Goal: Task Accomplishment & Management: Use online tool/utility

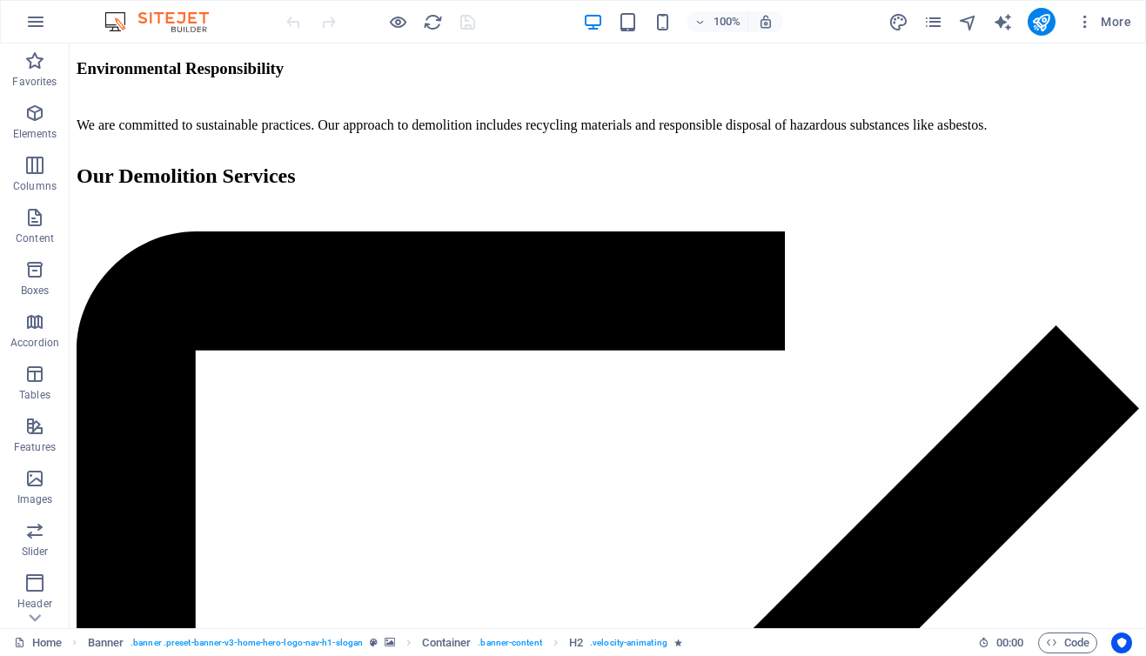
scroll to position [6200, 0]
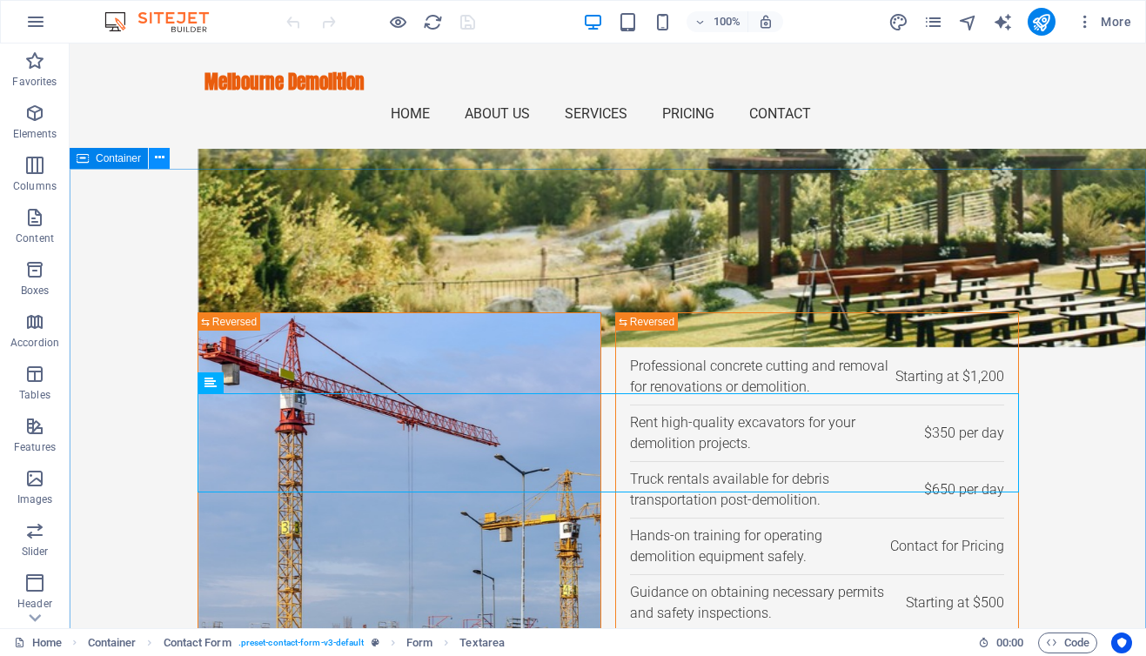
click at [160, 161] on icon at bounding box center [160, 158] width 10 height 18
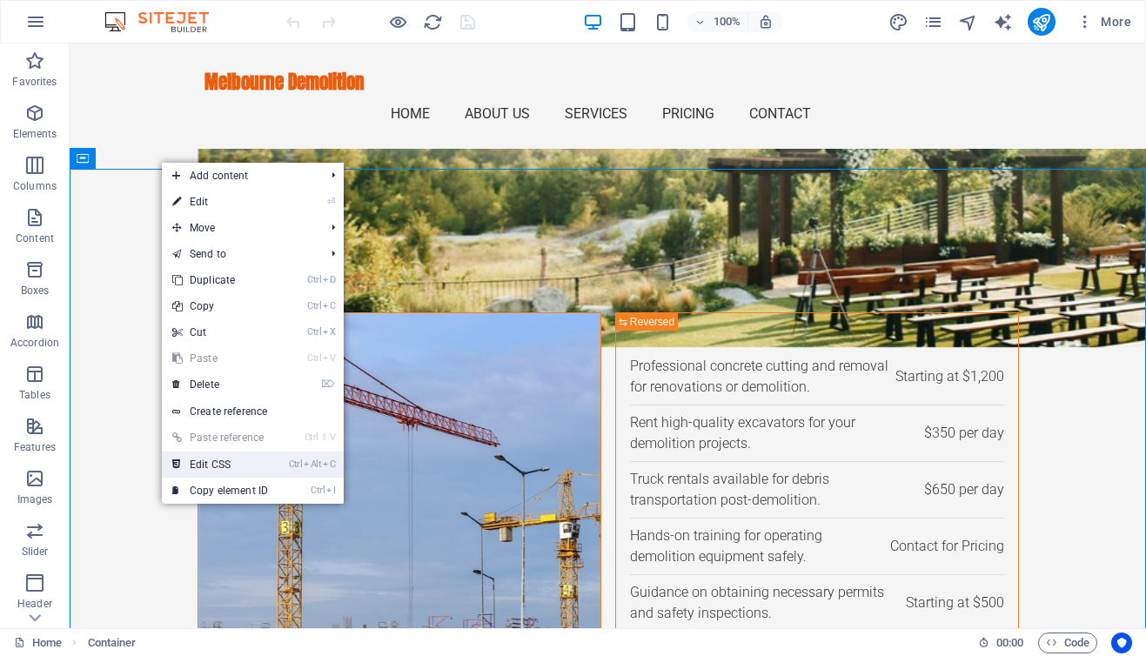
click at [228, 475] on link "Ctrl Alt C Edit CSS" at bounding box center [220, 465] width 117 height 26
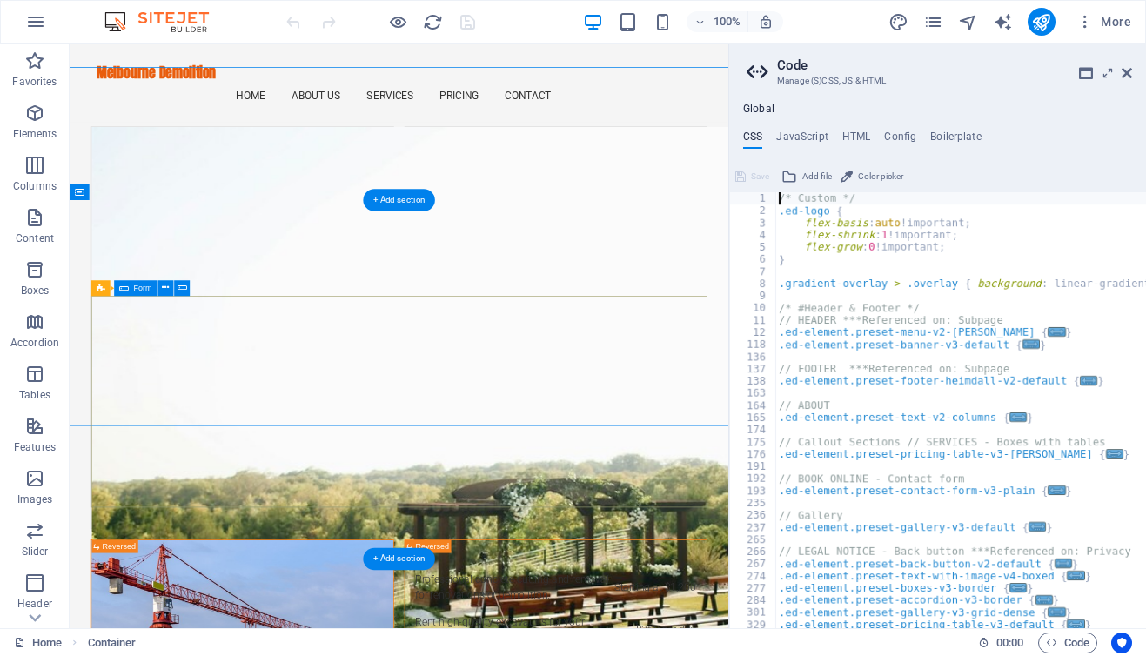
type textarea "@include contact-form-v3;"
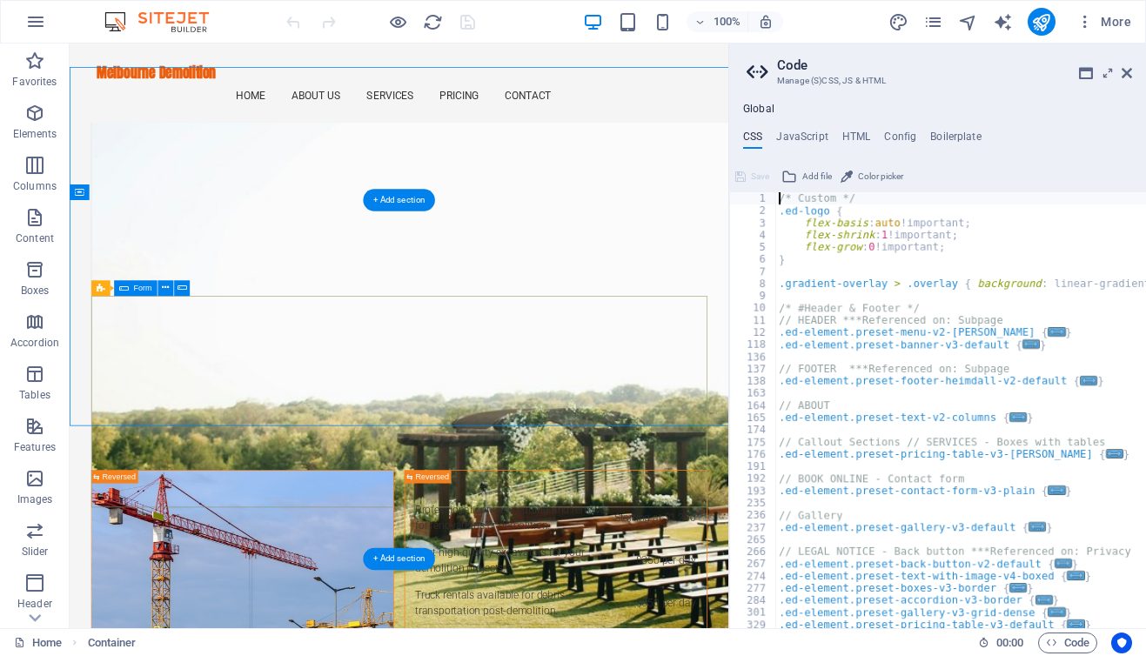
scroll to position [342, 0]
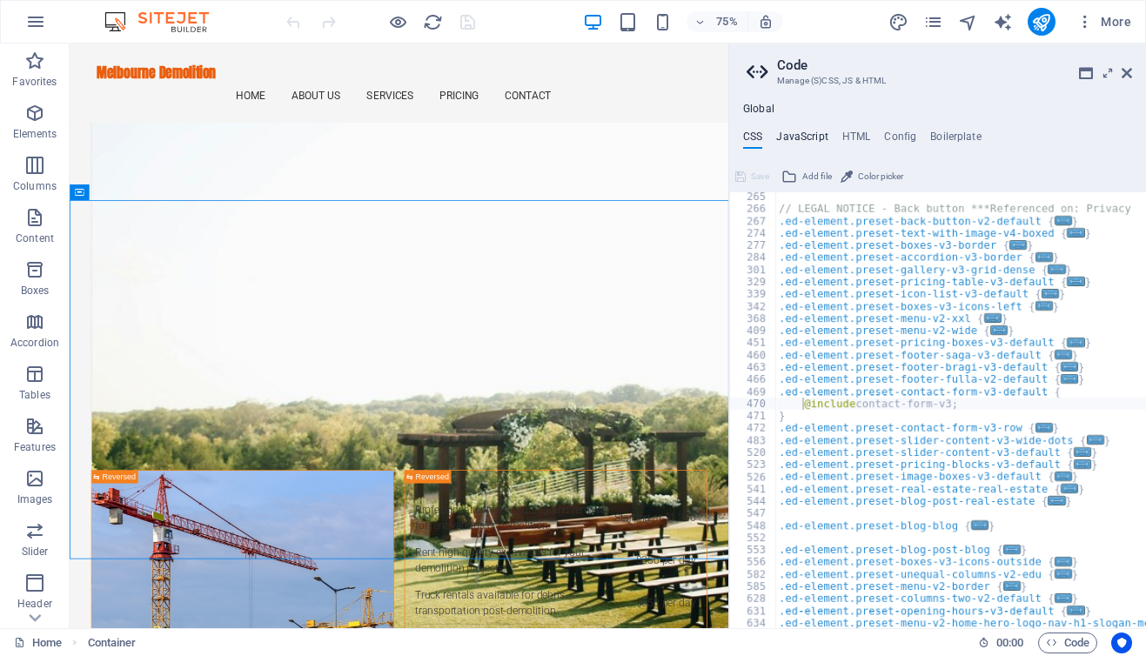
click at [799, 140] on h4 "JavaScript" at bounding box center [801, 140] width 51 height 19
type textarea "/* JS for preset "Menu V2" */"
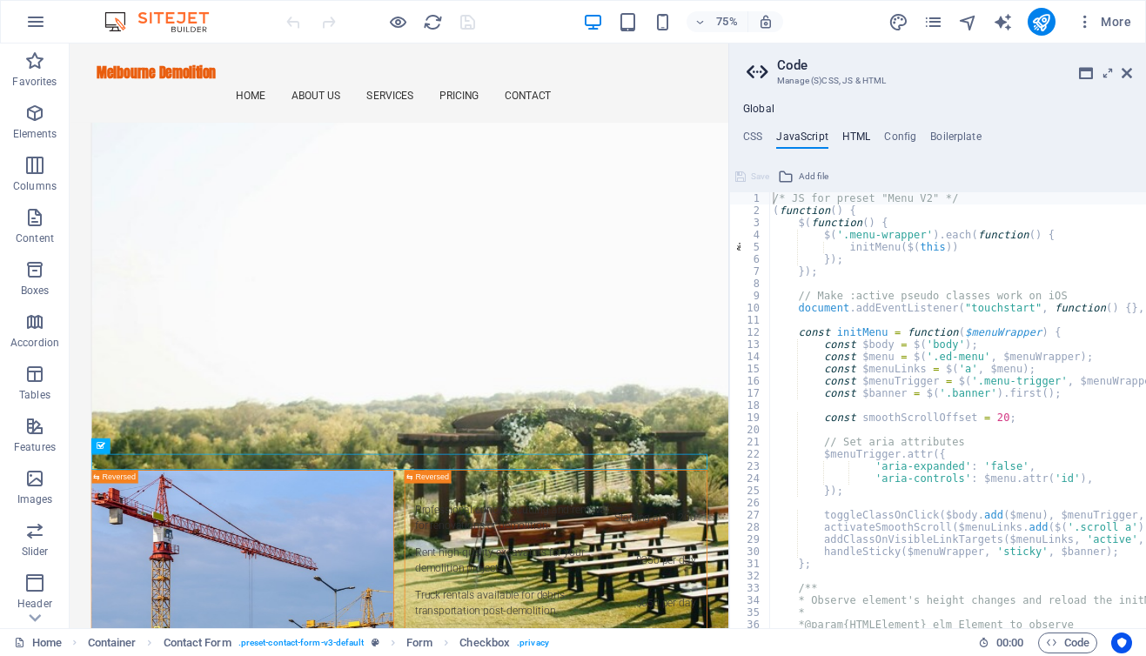
click at [862, 139] on h4 "HTML" at bounding box center [856, 140] width 29 height 19
type textarea "<a href="#main-content" class="wv-link-content button">Skip to main content</a>"
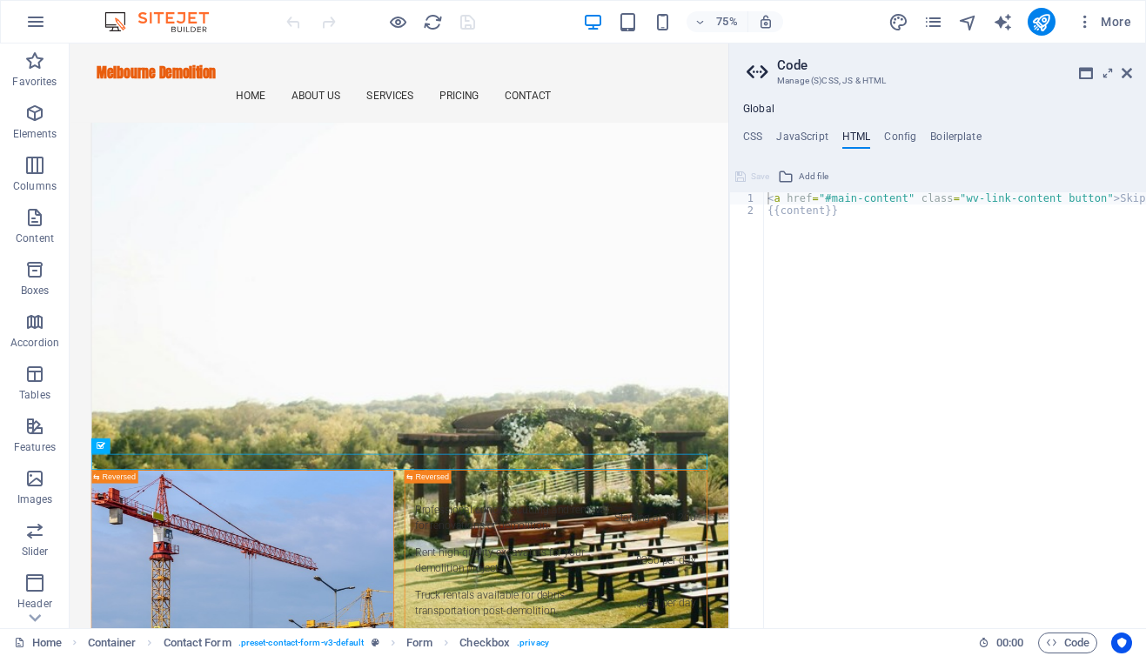
click at [876, 139] on ul "CSS JavaScript HTML Config Boilerplate" at bounding box center [937, 140] width 417 height 19
click at [888, 136] on h4 "Config" at bounding box center [900, 140] width 32 height 19
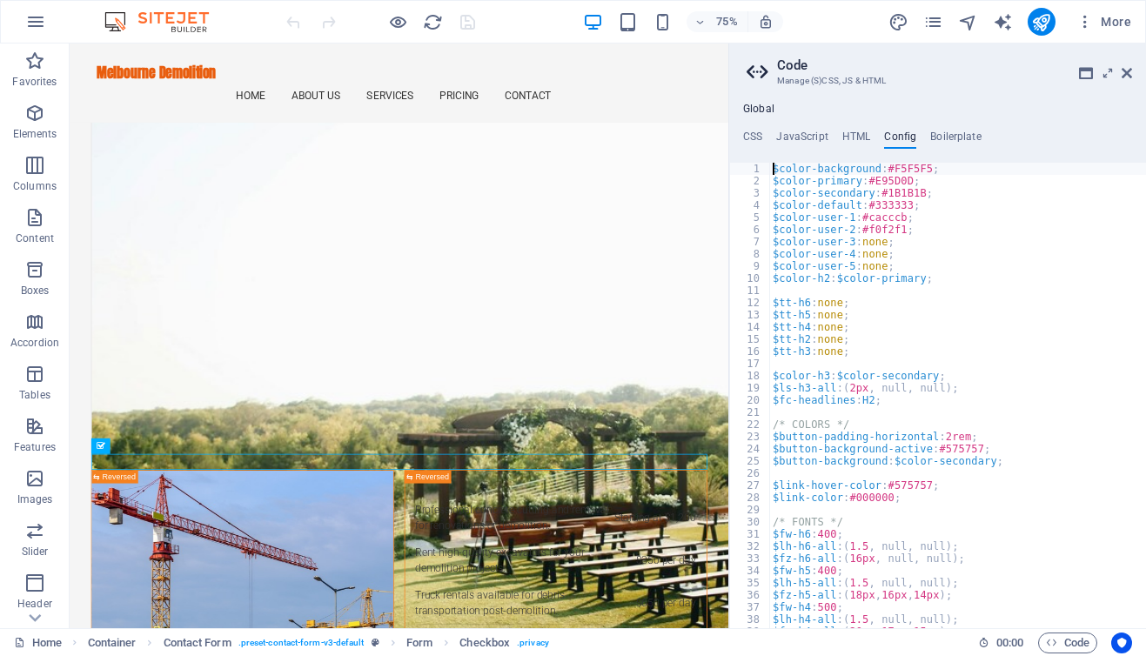
type textarea "$color-background: #F5F5F5;"
click at [486, 470] on button at bounding box center [480, 472] width 16 height 16
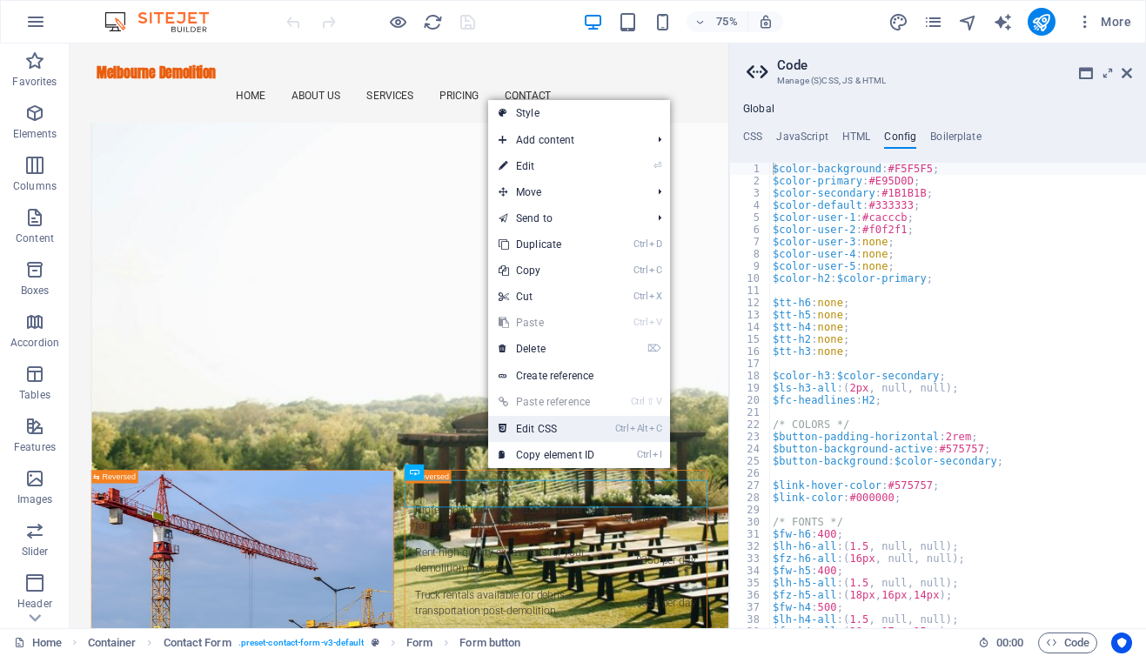
click at [540, 429] on link "Ctrl Alt C Edit CSS" at bounding box center [546, 429] width 117 height 26
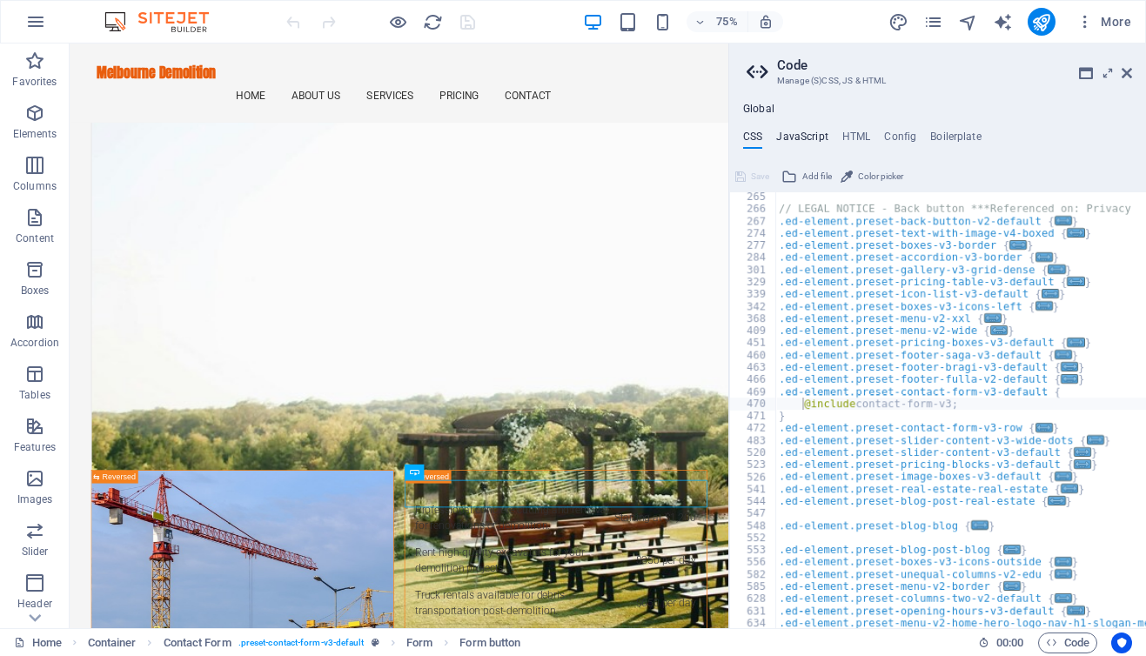
click at [815, 134] on h4 "JavaScript" at bounding box center [801, 140] width 51 height 19
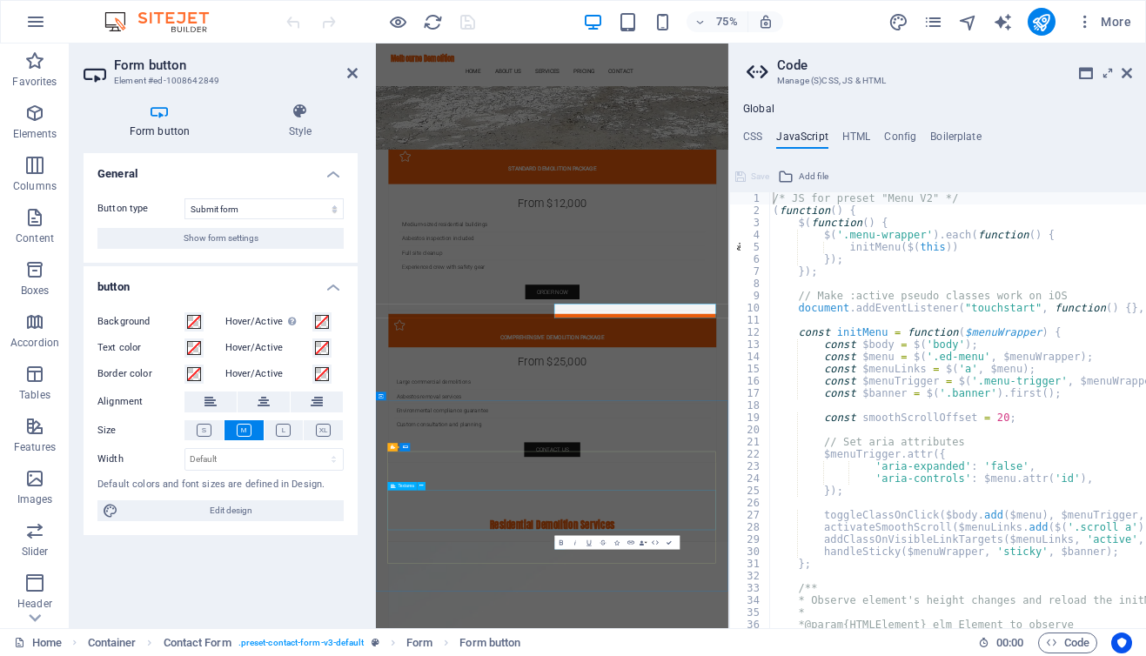
scroll to position [6224, 0]
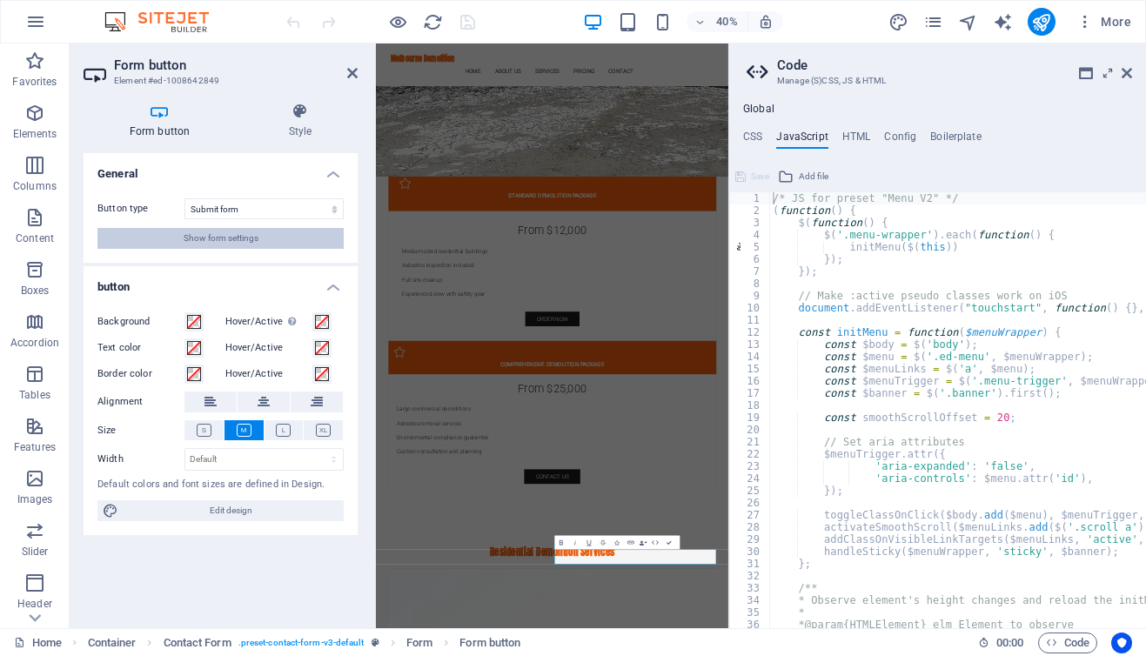
click at [272, 232] on button "Show form settings" at bounding box center [220, 238] width 246 height 21
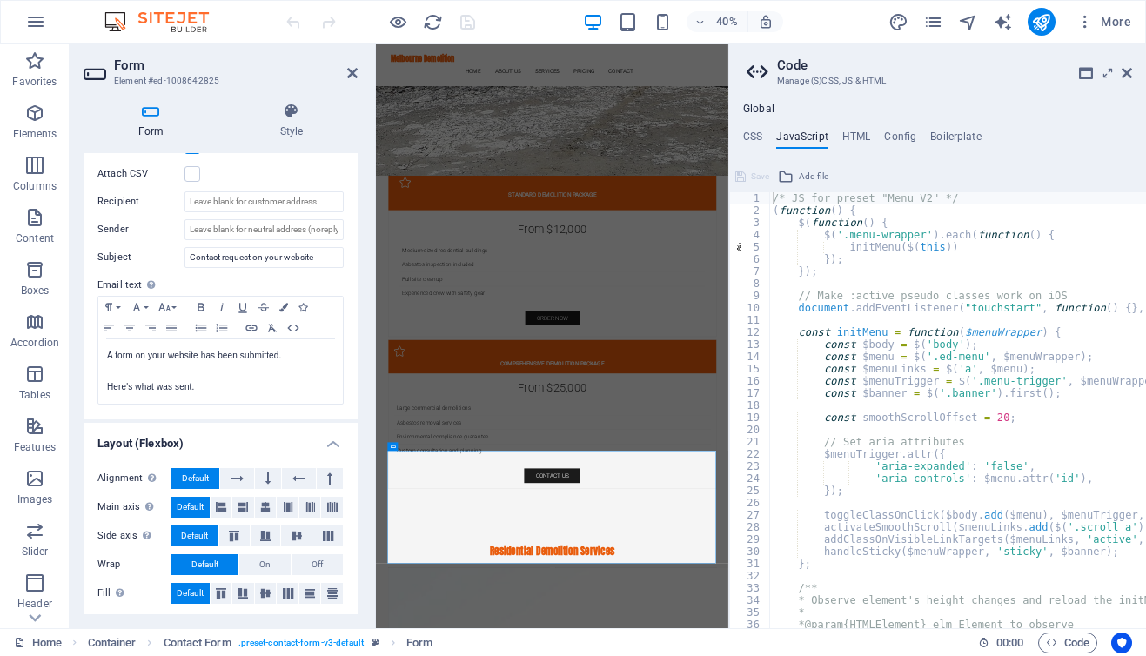
scroll to position [513, 0]
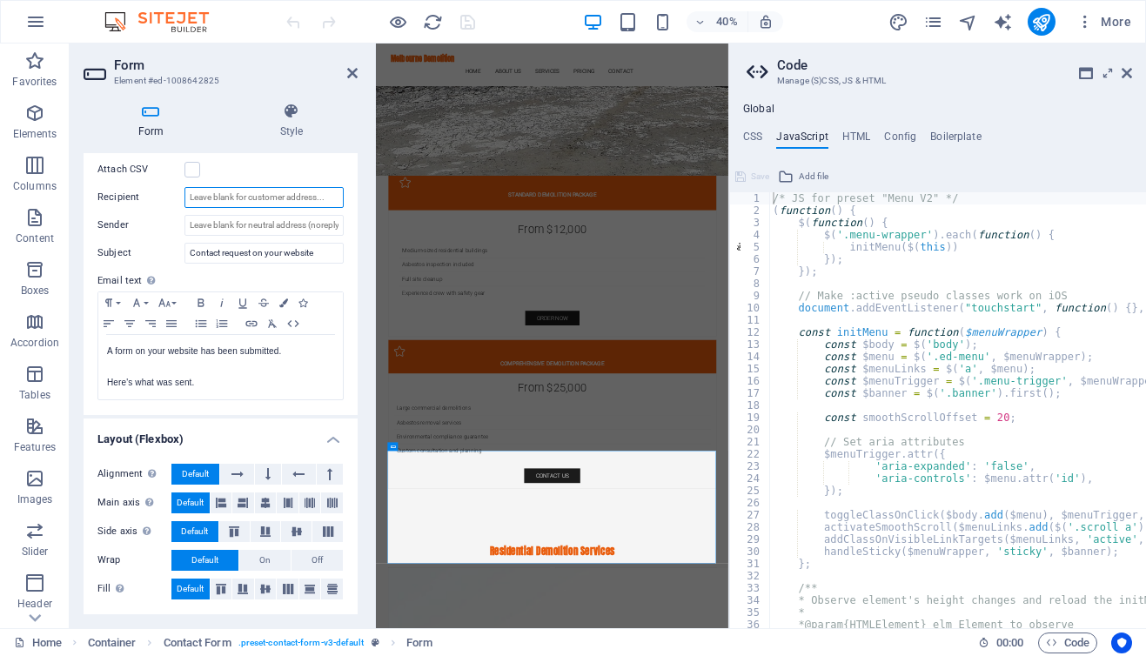
click at [246, 196] on input "Recipient" at bounding box center [263, 197] width 159 height 21
type input "[EMAIL_ADDRESS][DOMAIN_NAME]"
click at [354, 76] on icon at bounding box center [352, 73] width 10 height 14
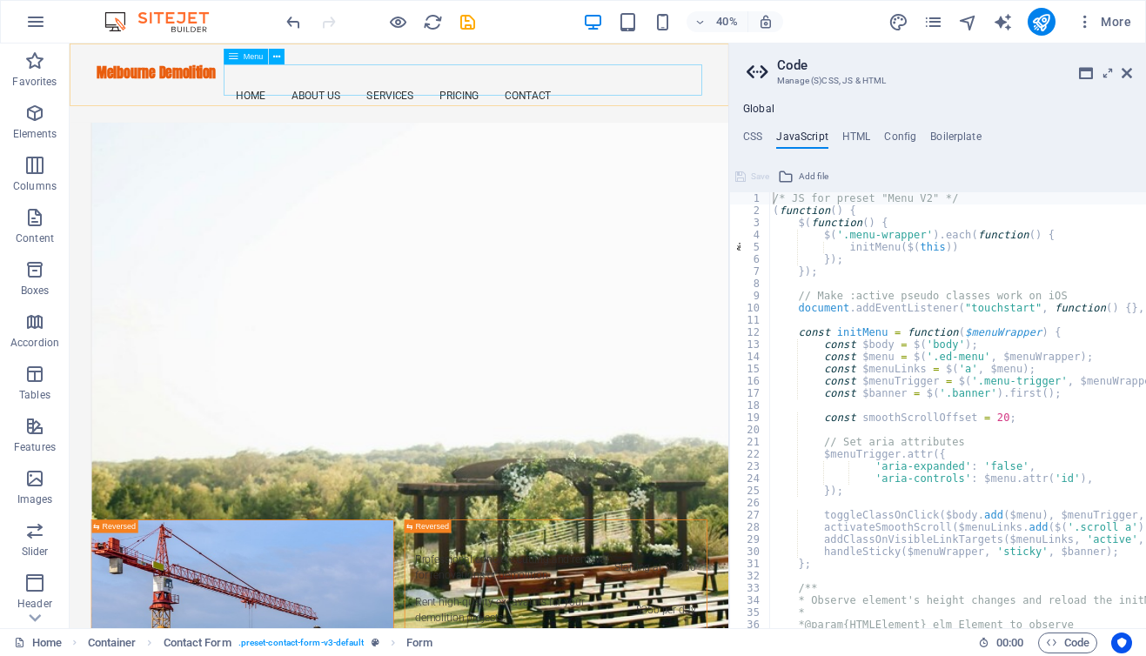
scroll to position [6293, 0]
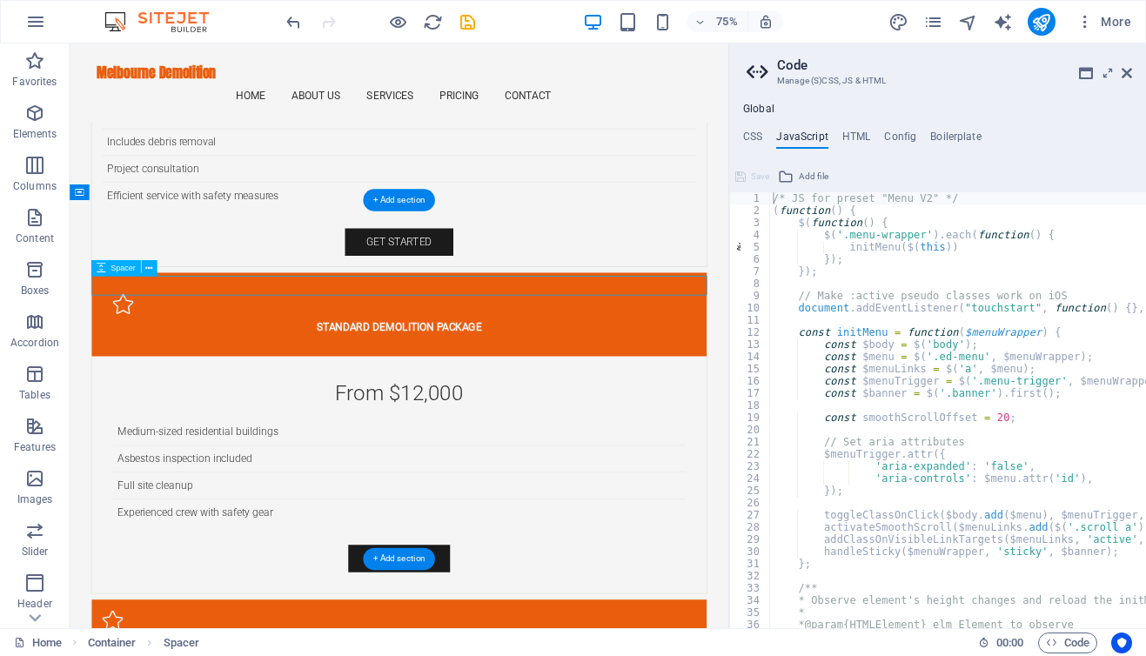
select select "px"
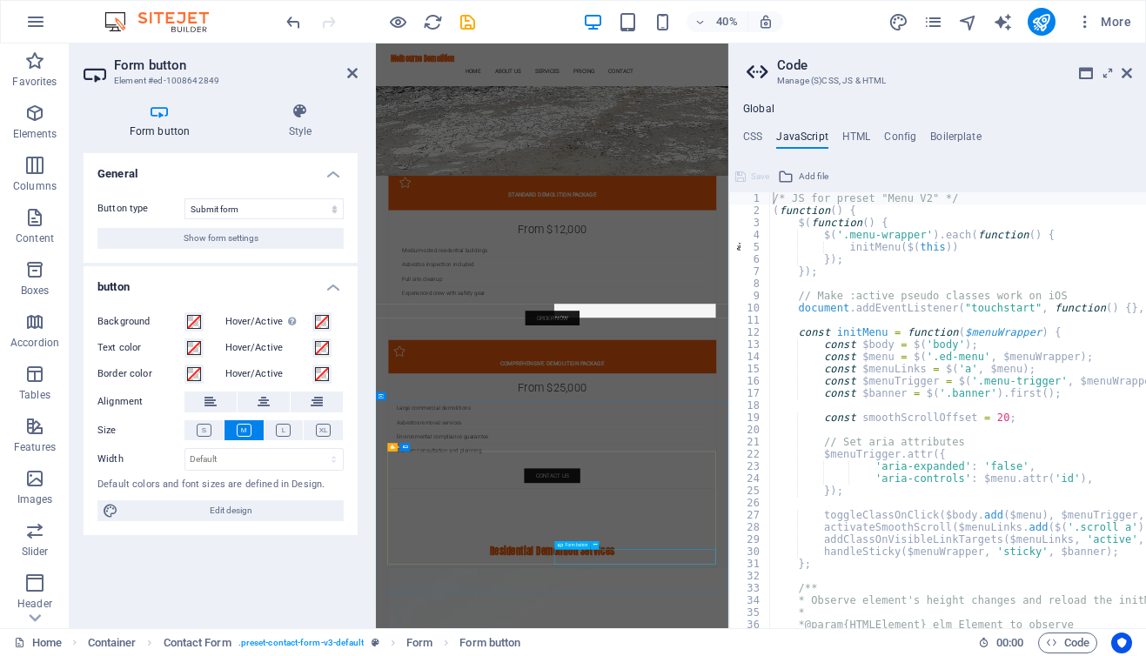
scroll to position [6224, 0]
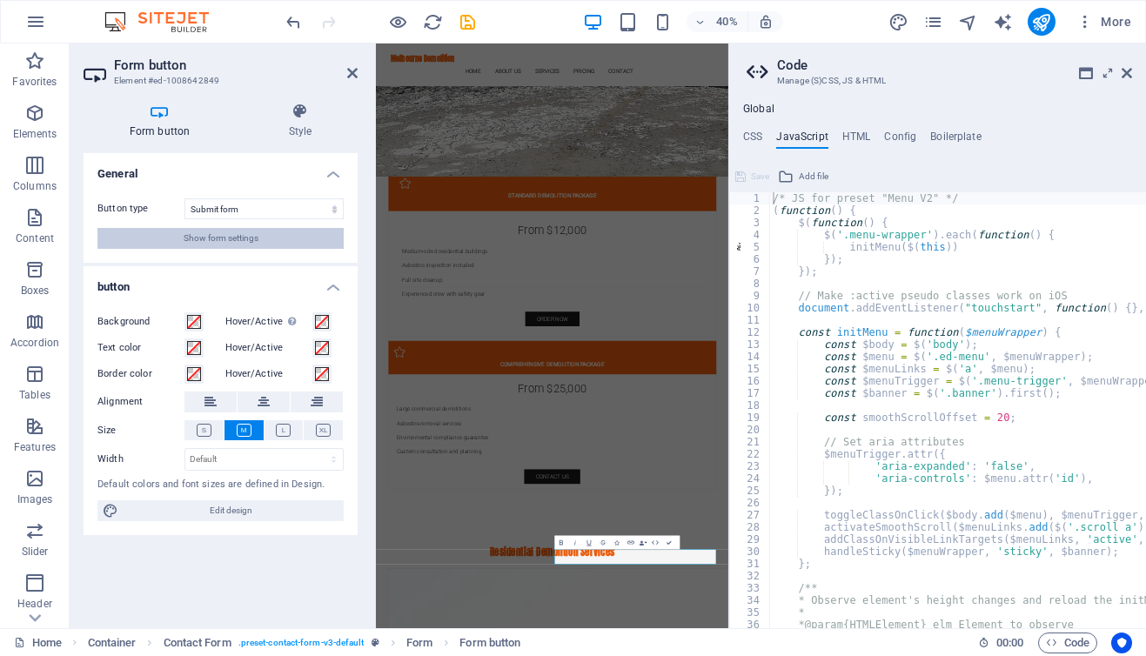
click at [231, 238] on span "Show form settings" at bounding box center [221, 238] width 75 height 21
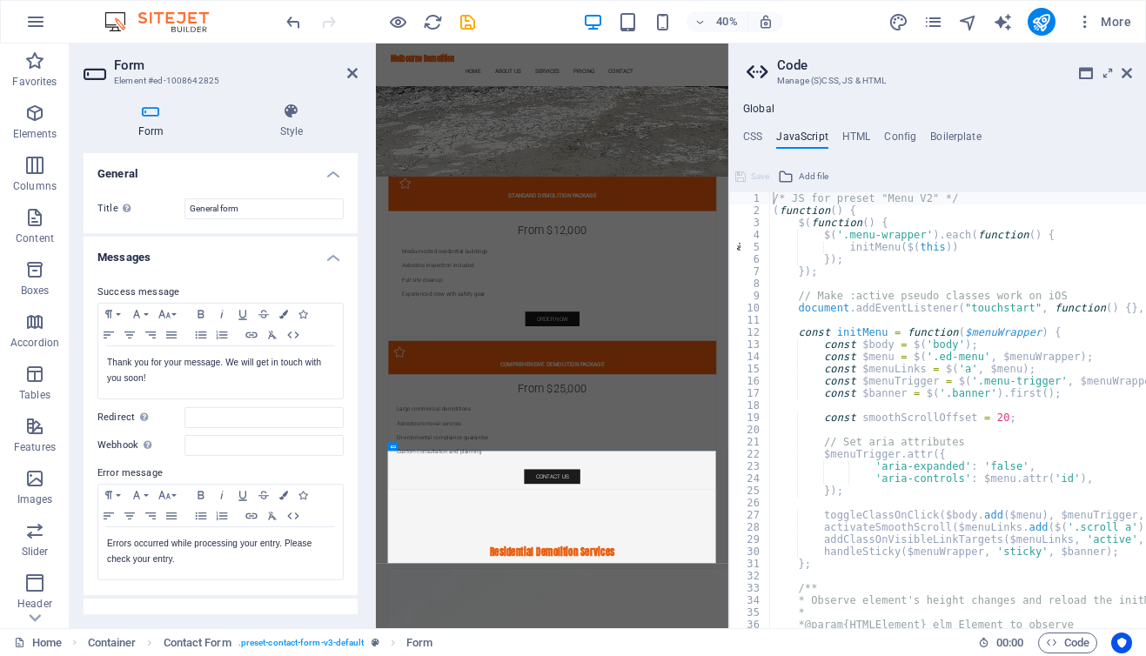
scroll to position [6226, 0]
click at [230, 405] on div "Success message Paragraph Format Normal Heading 1 Heading 2 Heading 3 Heading 4…" at bounding box center [221, 431] width 274 height 327
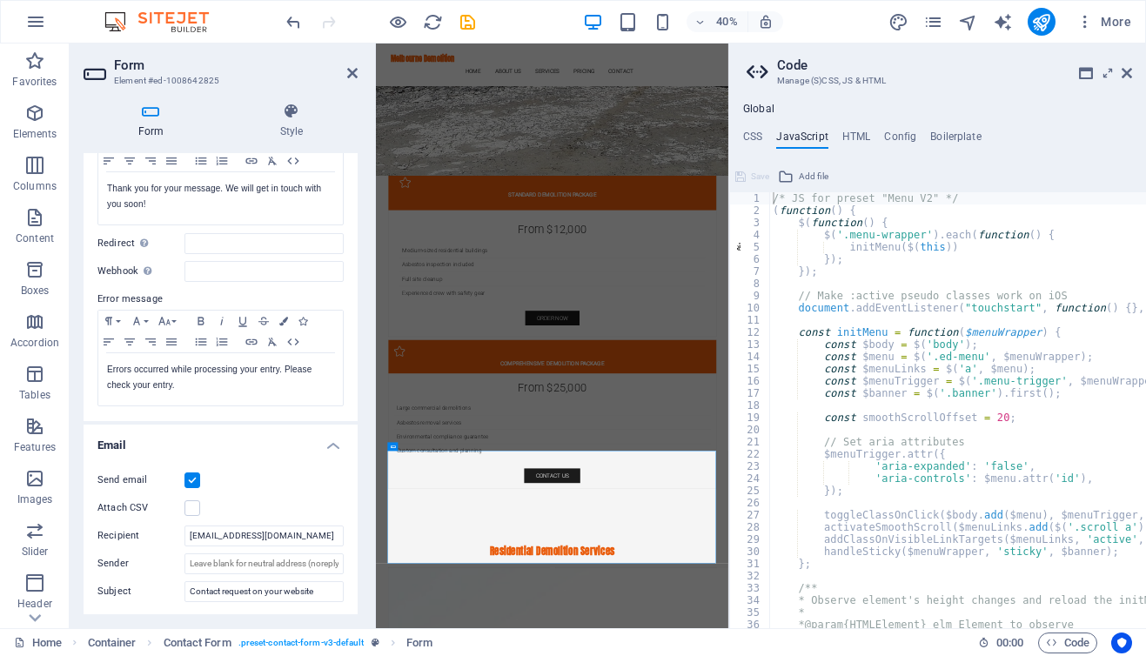
scroll to position [0, 0]
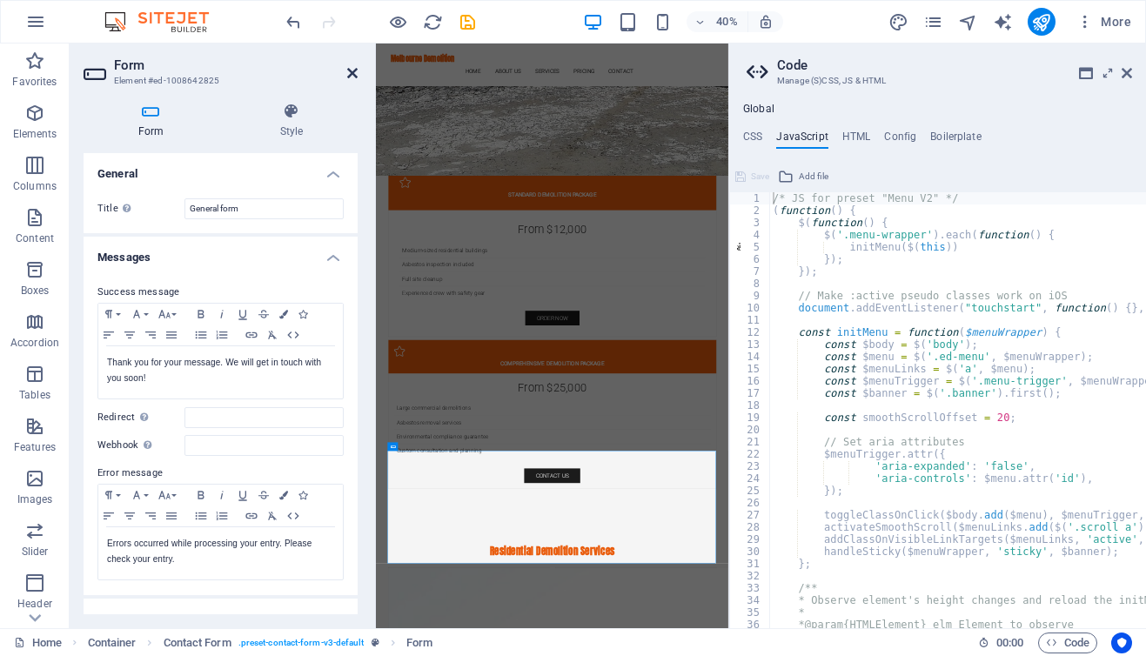
click at [349, 71] on icon at bounding box center [352, 73] width 10 height 14
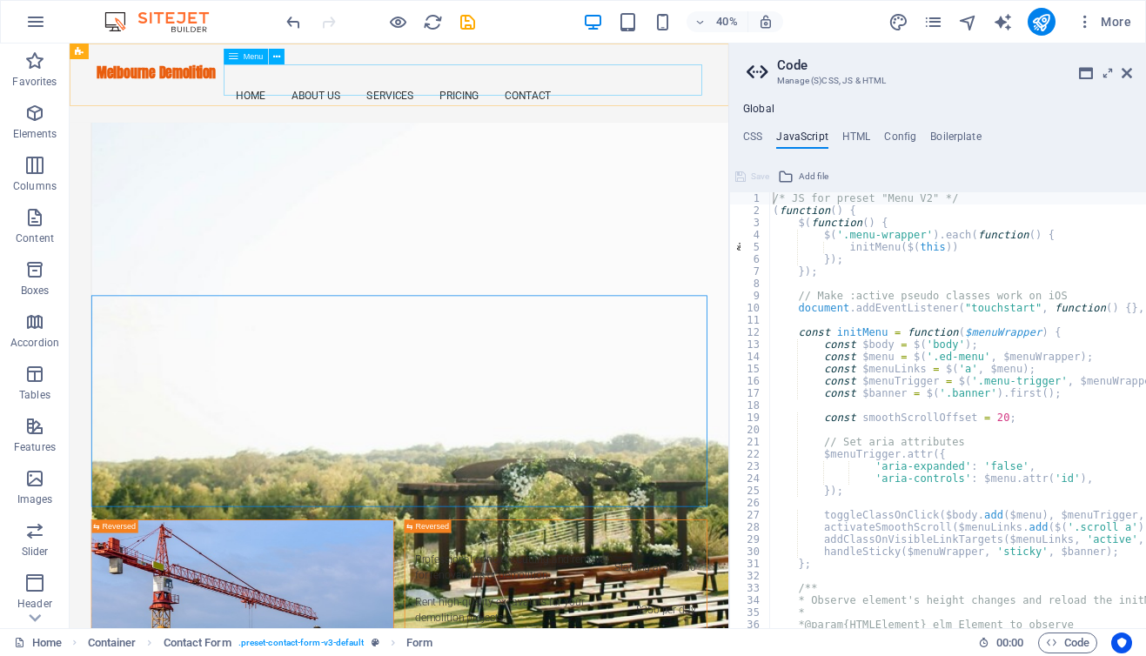
scroll to position [6293, 0]
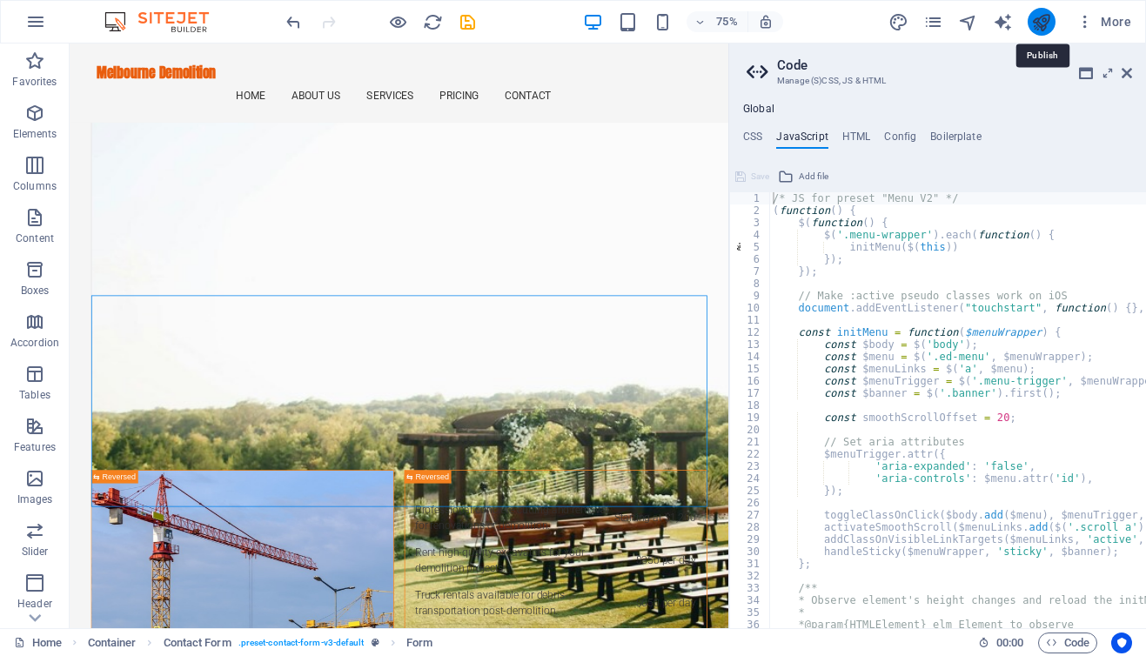
click at [1043, 28] on icon "publish" at bounding box center [1041, 22] width 20 height 20
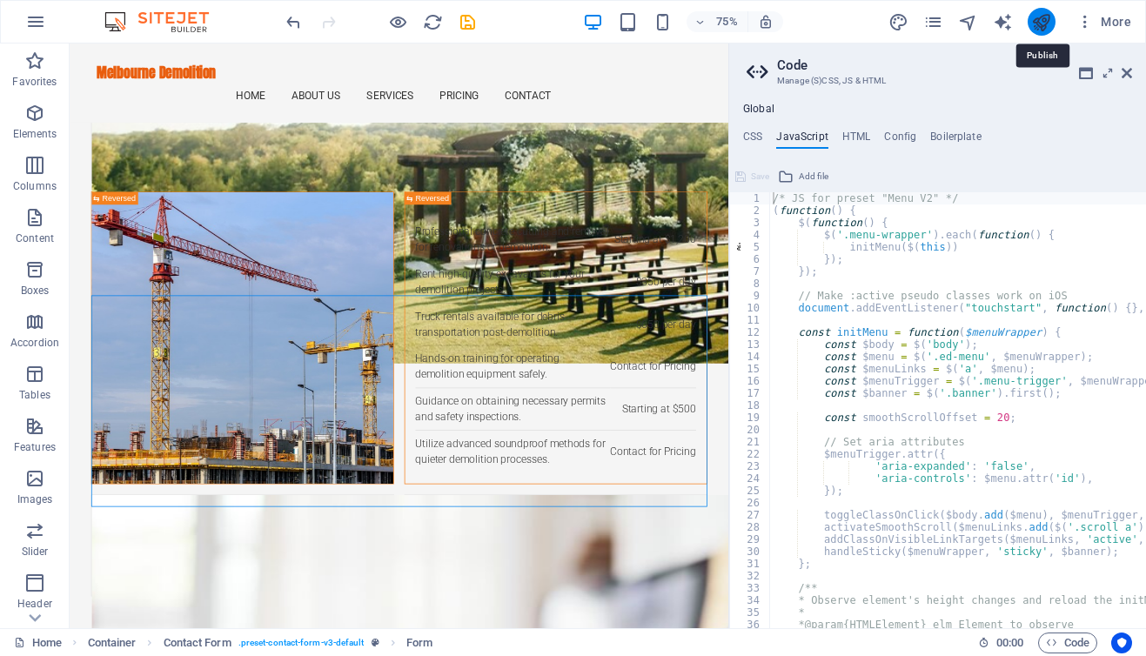
checkbox input "false"
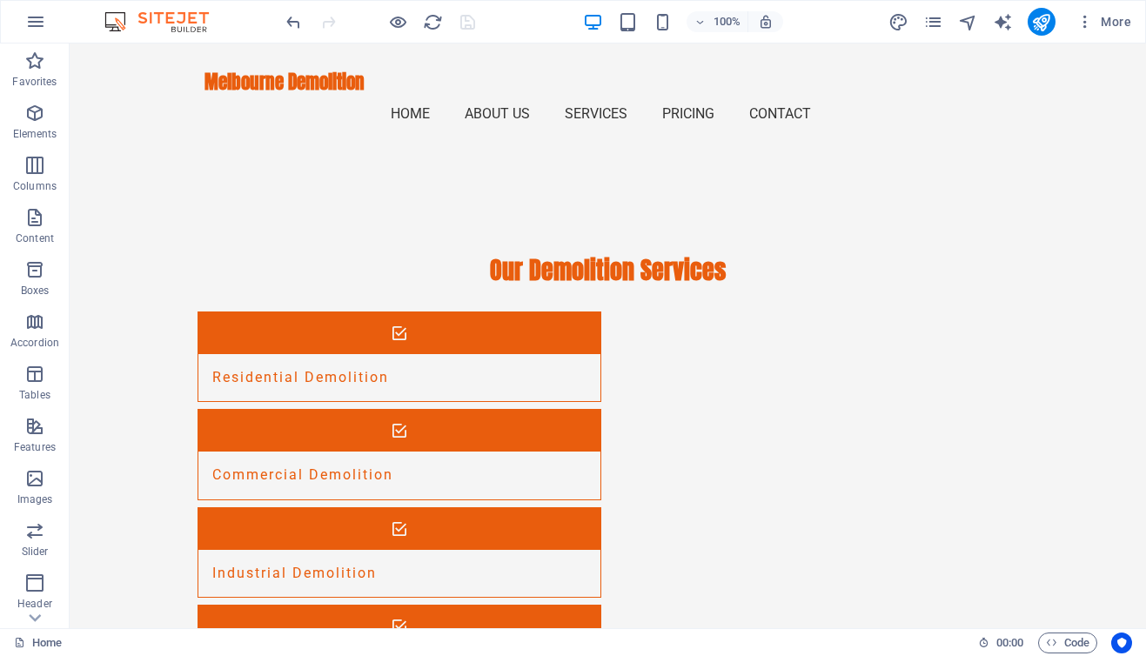
scroll to position [2828, 0]
